Goal: Task Accomplishment & Management: Manage account settings

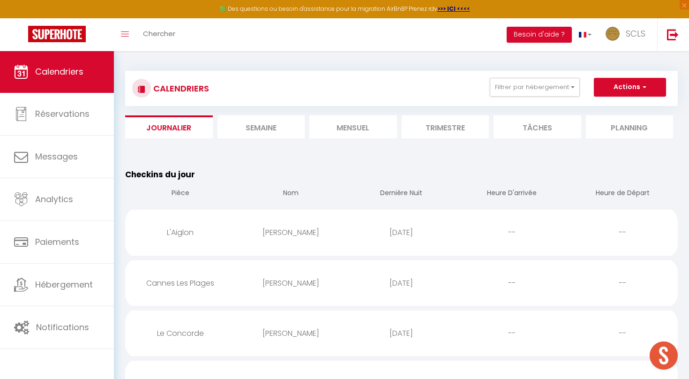
click at [359, 124] on li "Mensuel" at bounding box center [353, 126] width 88 height 23
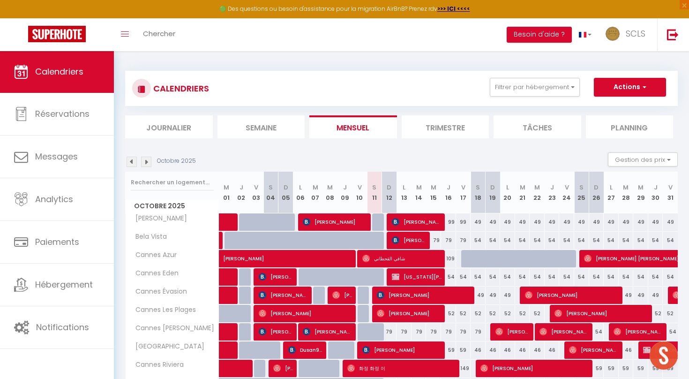
click at [161, 123] on li "Journalier" at bounding box center [169, 126] width 88 height 23
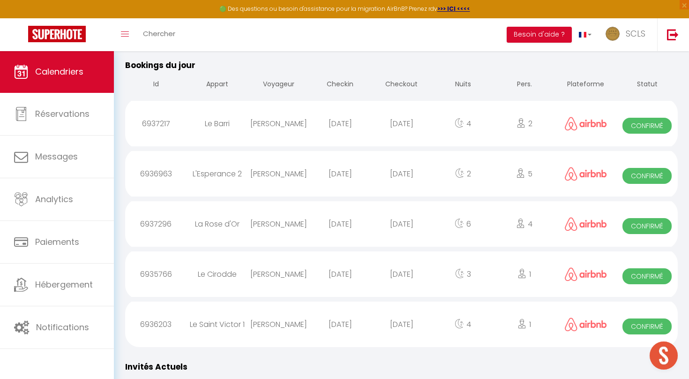
scroll to position [1064, 0]
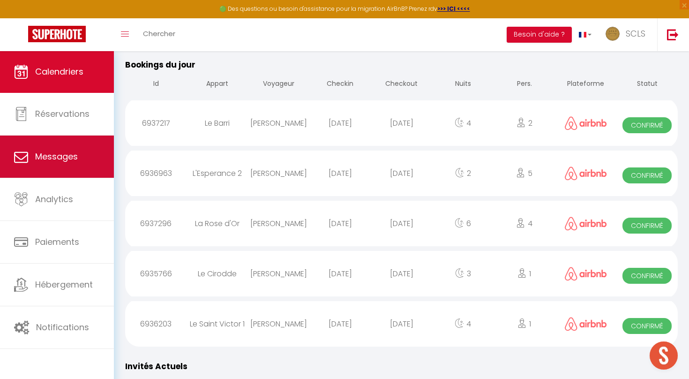
click at [94, 158] on link "Messages" at bounding box center [57, 157] width 114 height 42
select select "message"
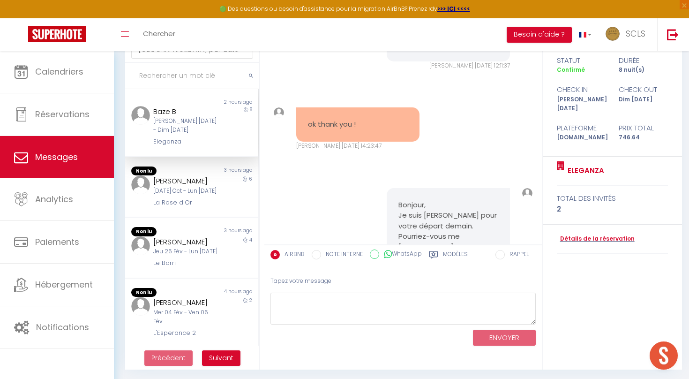
scroll to position [60, 0]
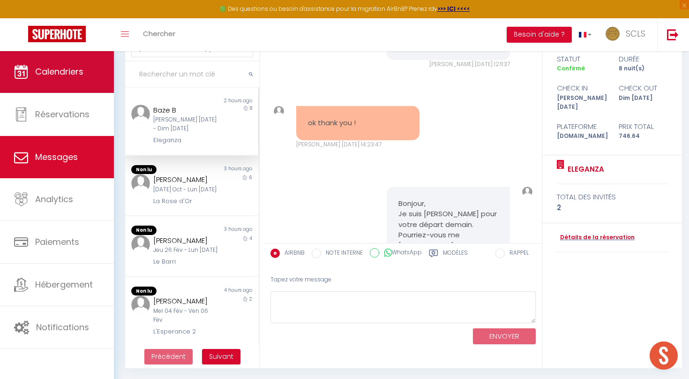
click at [84, 80] on link "Calendriers" at bounding box center [57, 72] width 114 height 42
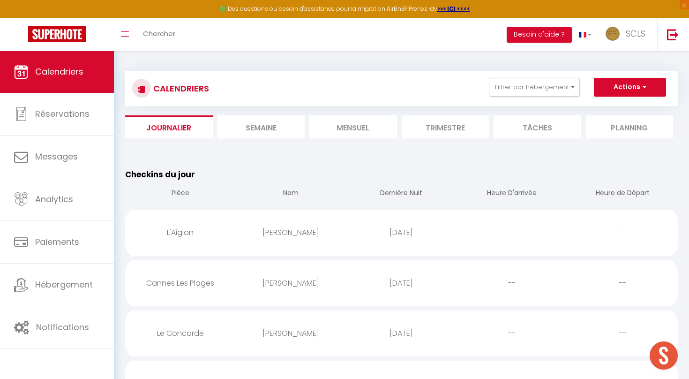
click at [354, 129] on li "Mensuel" at bounding box center [353, 126] width 88 height 23
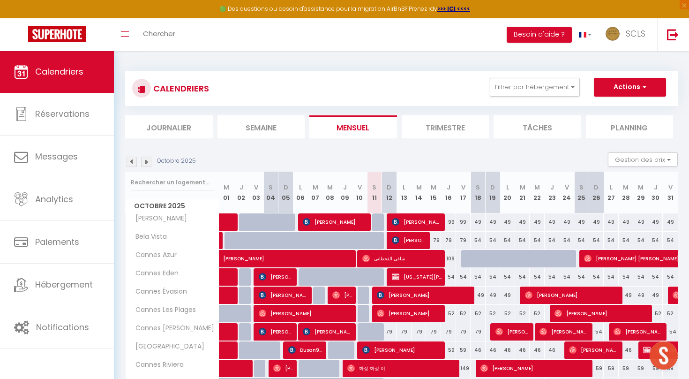
scroll to position [11, 0]
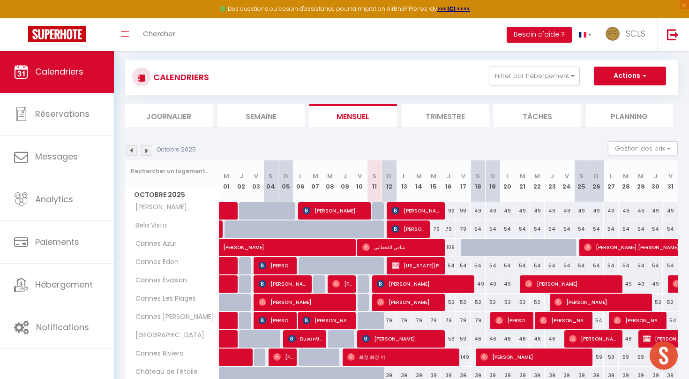
click at [150, 149] on img at bounding box center [146, 150] width 10 height 10
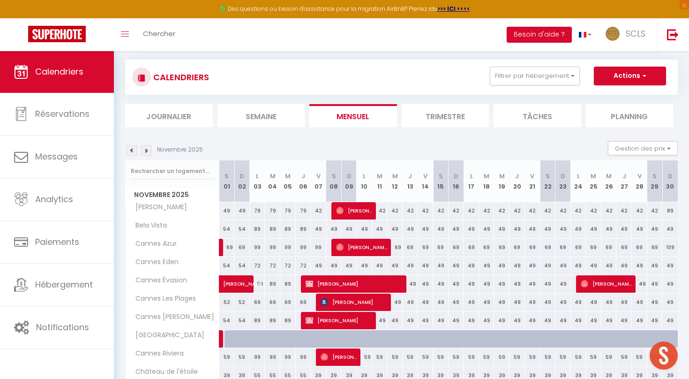
click at [150, 149] on img at bounding box center [146, 150] width 10 height 10
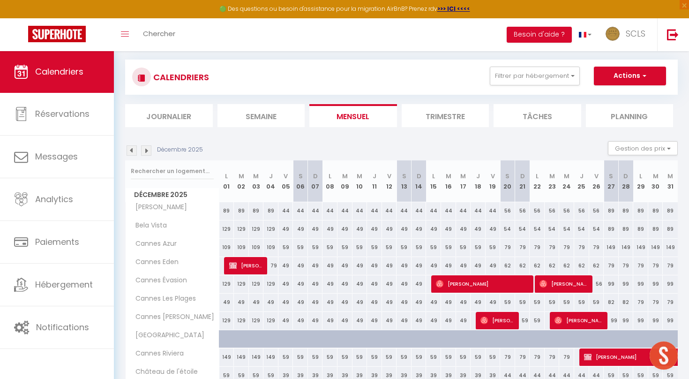
click at [150, 149] on img at bounding box center [146, 150] width 10 height 10
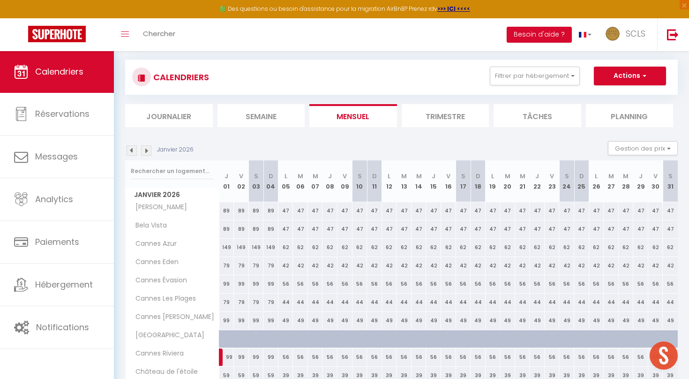
click at [150, 149] on img at bounding box center [146, 150] width 10 height 10
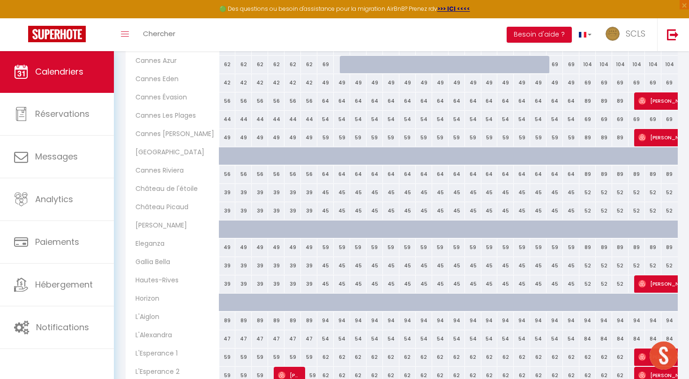
scroll to position [261, 0]
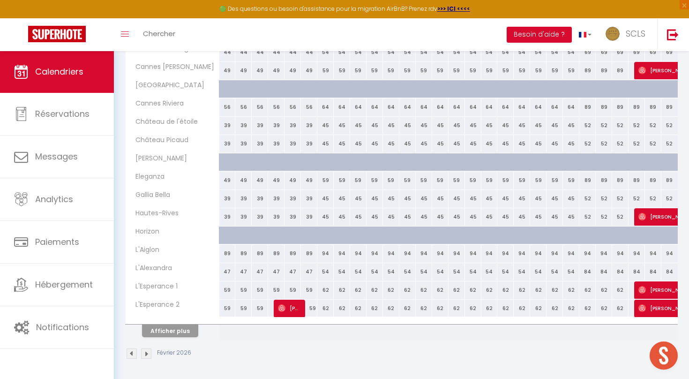
click at [166, 332] on button "Afficher plus" at bounding box center [170, 330] width 56 height 13
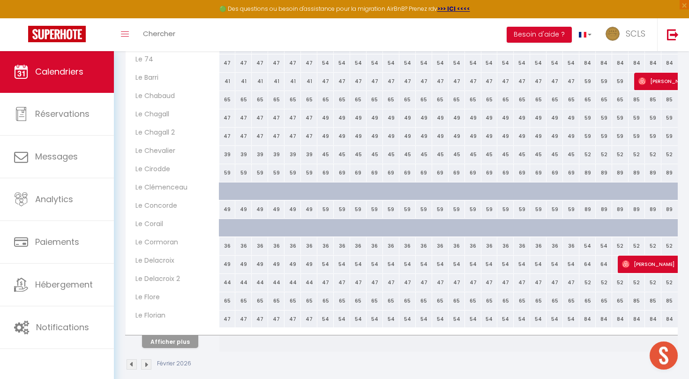
scroll to position [627, 0]
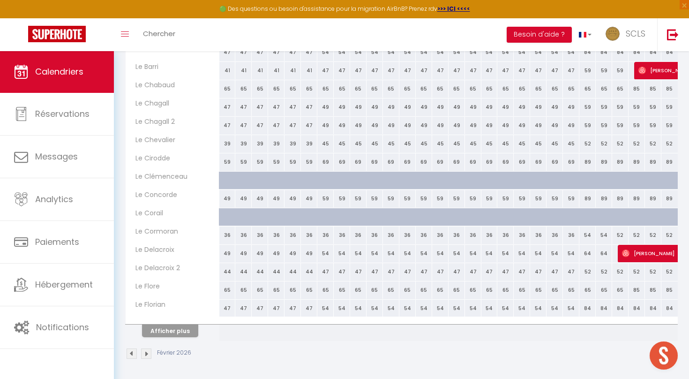
click at [635, 256] on span "[PERSON_NAME]" at bounding box center [676, 253] width 108 height 18
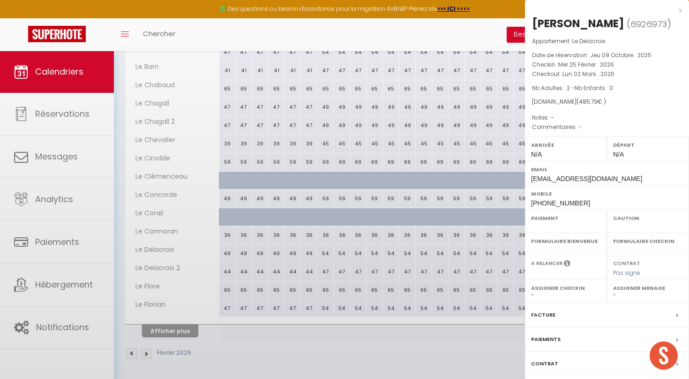
select select "OK"
select select "0"
select select "1"
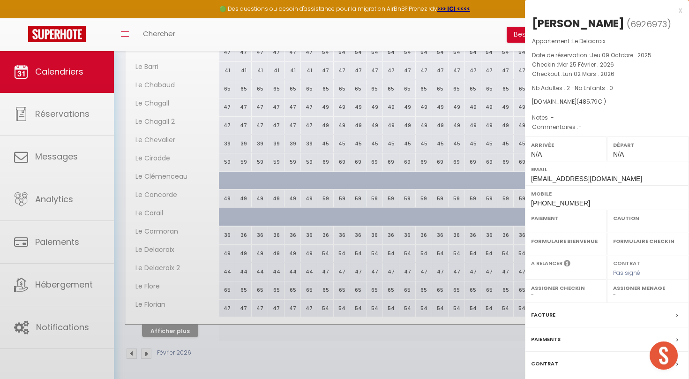
select select
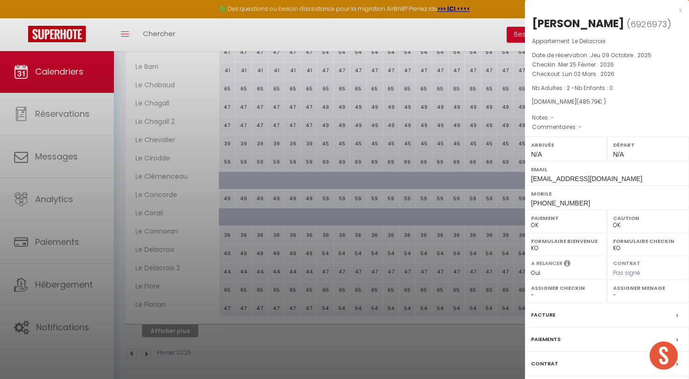
click at [432, 334] on div at bounding box center [344, 189] width 689 height 379
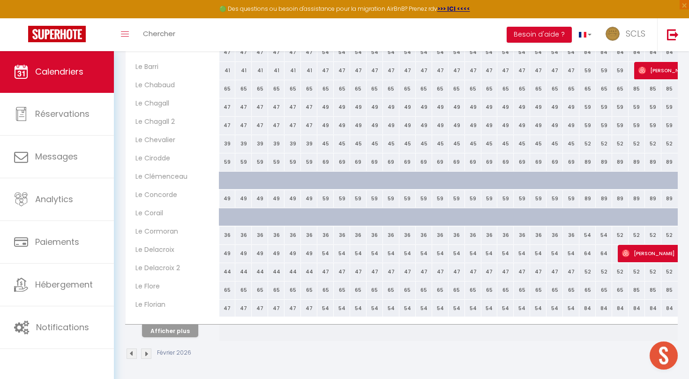
click at [185, 330] on button "Afficher plus" at bounding box center [170, 330] width 56 height 13
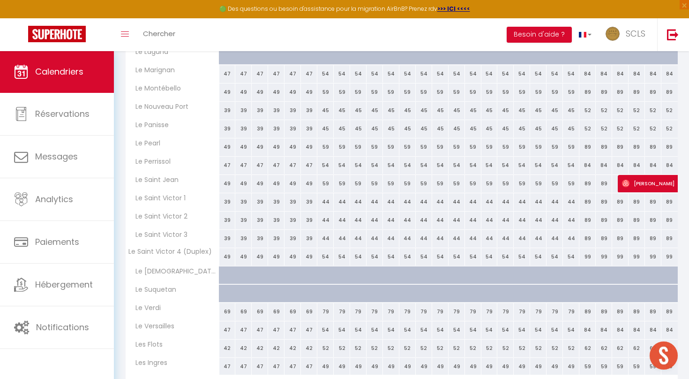
scroll to position [936, 0]
click at [645, 181] on span "[PERSON_NAME]" at bounding box center [665, 182] width 86 height 18
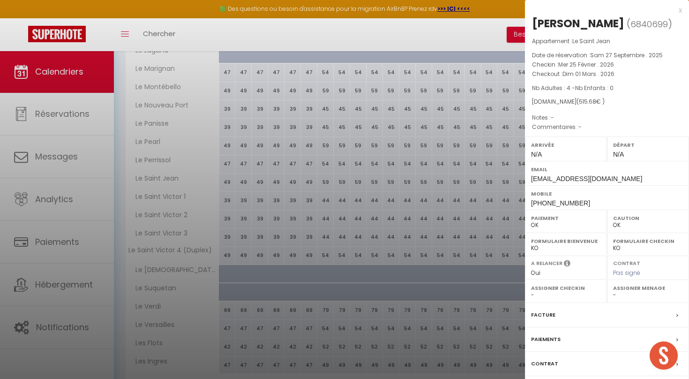
click at [176, 254] on div at bounding box center [344, 189] width 689 height 379
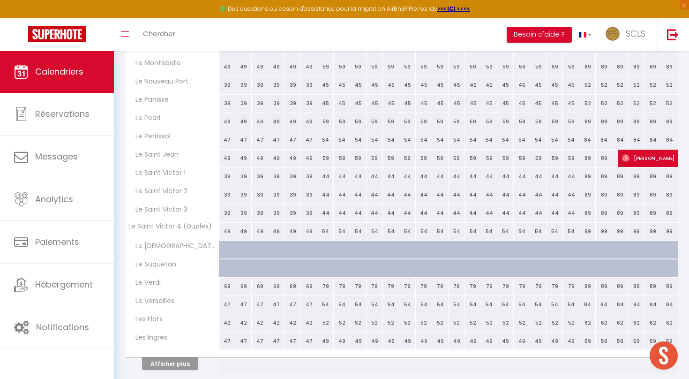
scroll to position [993, 0]
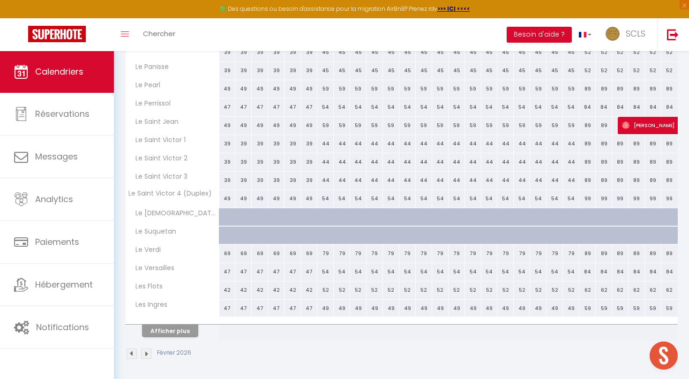
click at [175, 334] on button "Afficher plus" at bounding box center [170, 330] width 56 height 13
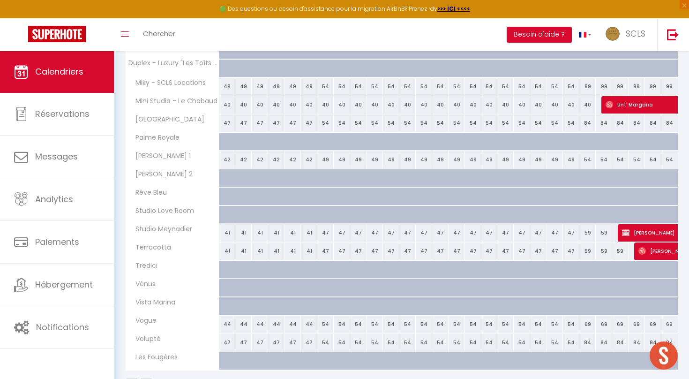
scroll to position [1335, 0]
